Goal: Submit feedback/report problem

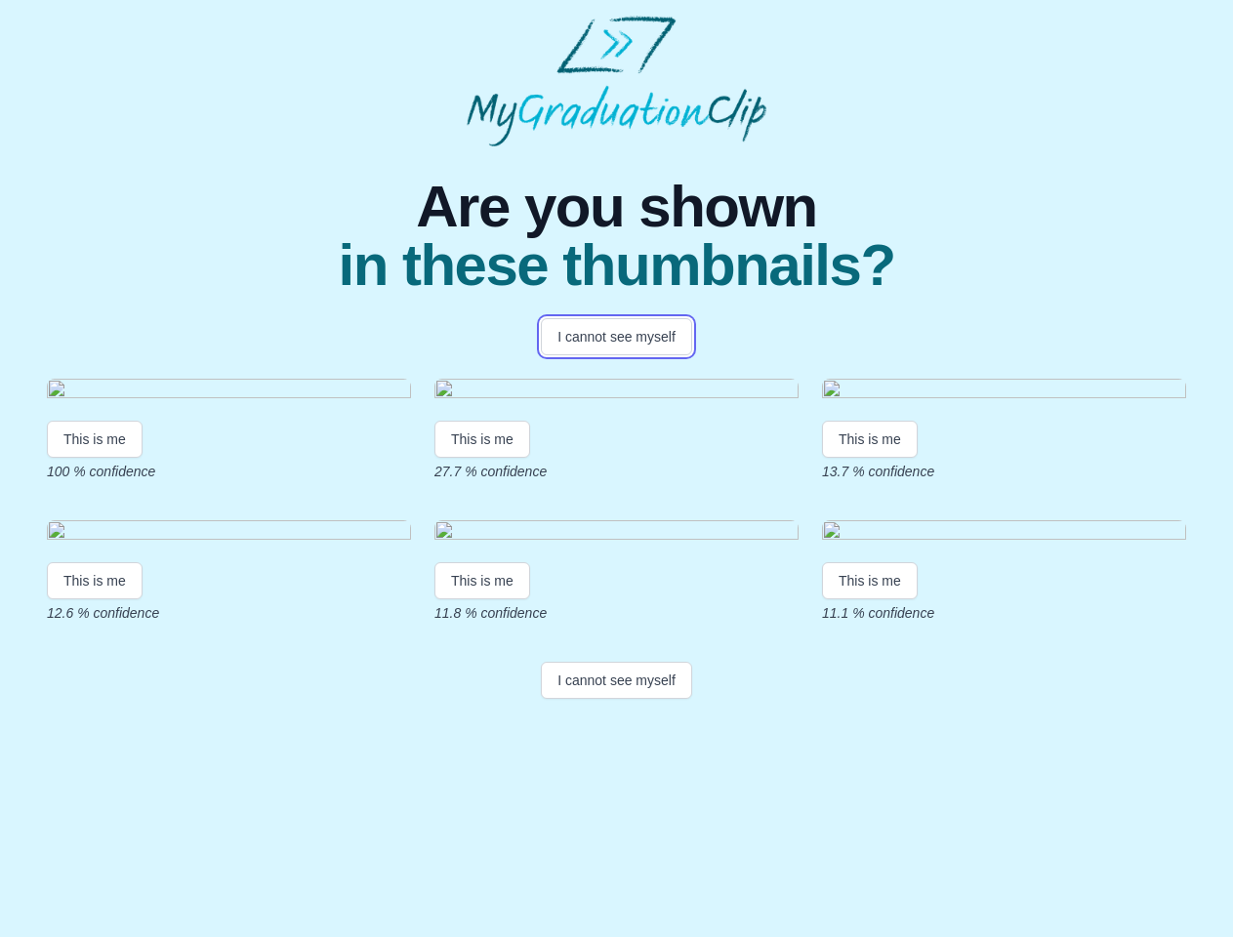
click at [616, 337] on button "I cannot see myself" at bounding box center [616, 336] width 151 height 37
click at [95, 615] on html "Are you shown in these thumbnails? I cannot see myself This is me 100 % confide…" at bounding box center [616, 361] width 1233 height 722
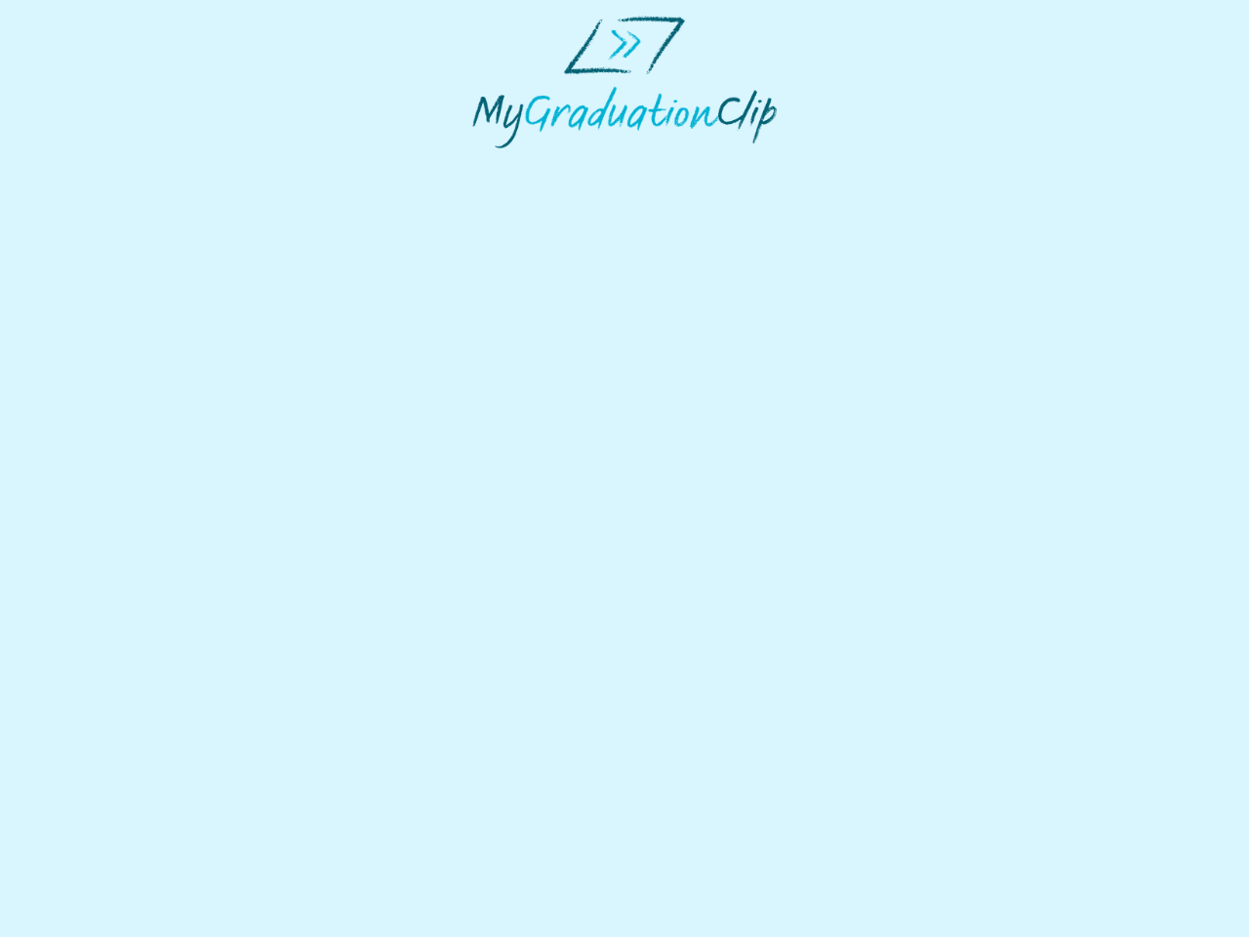
click at [485, 164] on html at bounding box center [624, 82] width 1249 height 164
click at [875, 164] on html at bounding box center [624, 82] width 1249 height 164
click at [95, 164] on html at bounding box center [624, 82] width 1249 height 164
click at [485, 164] on html at bounding box center [624, 82] width 1249 height 164
click at [875, 164] on html at bounding box center [624, 82] width 1249 height 164
